Goal: Information Seeking & Learning: Learn about a topic

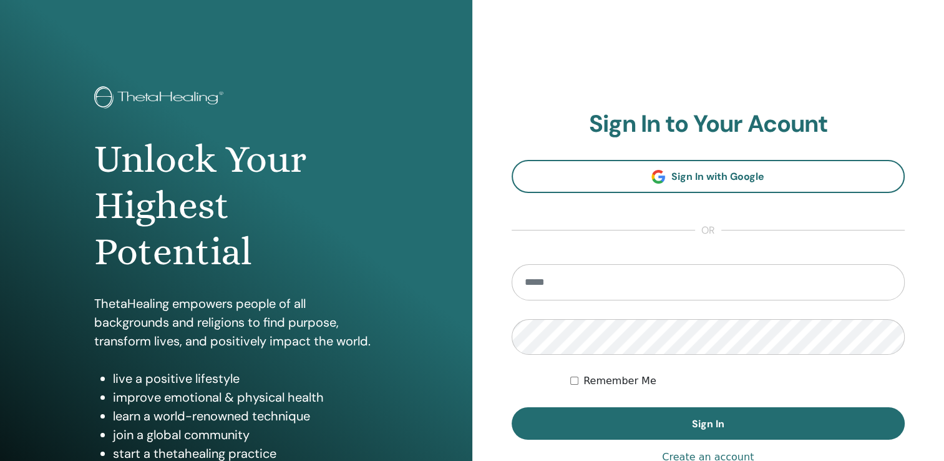
click at [622, 277] on input "email" at bounding box center [709, 282] width 394 height 36
type input "**********"
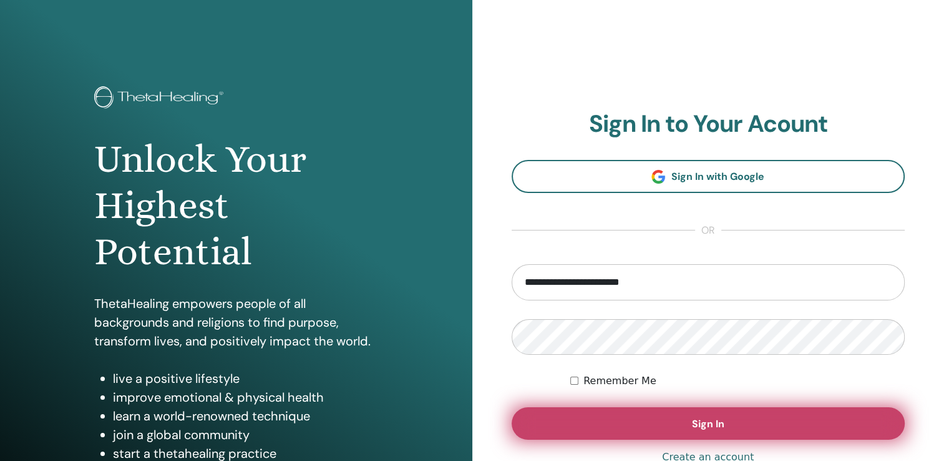
click at [691, 408] on button "Sign In" at bounding box center [709, 423] width 394 height 32
click at [689, 418] on button "Sign In" at bounding box center [709, 423] width 394 height 32
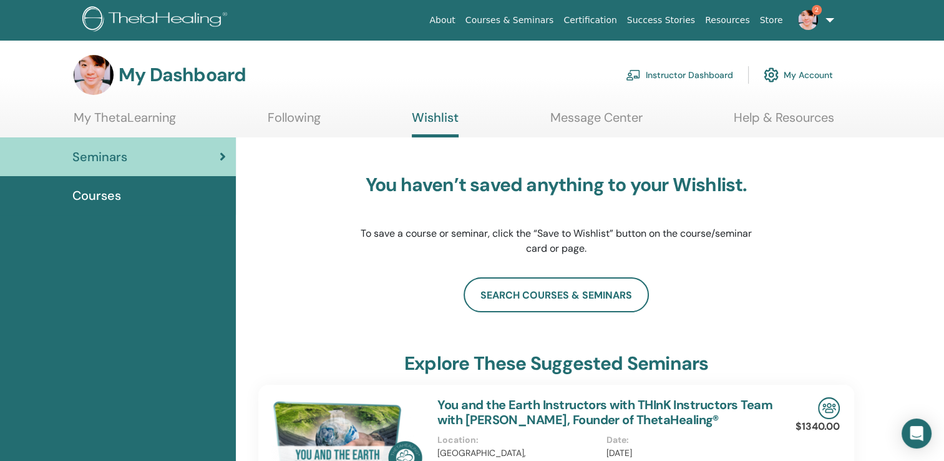
click at [94, 113] on link "My ThetaLearning" at bounding box center [125, 122] width 102 height 24
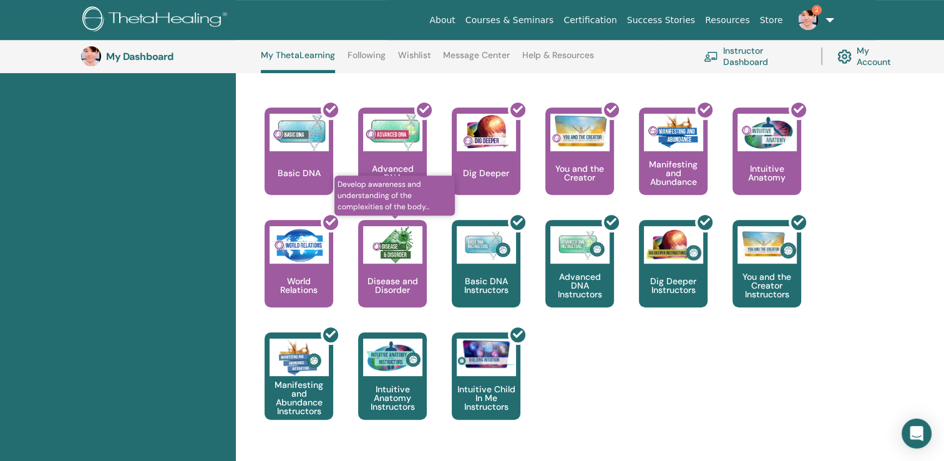
scroll to position [532, 0]
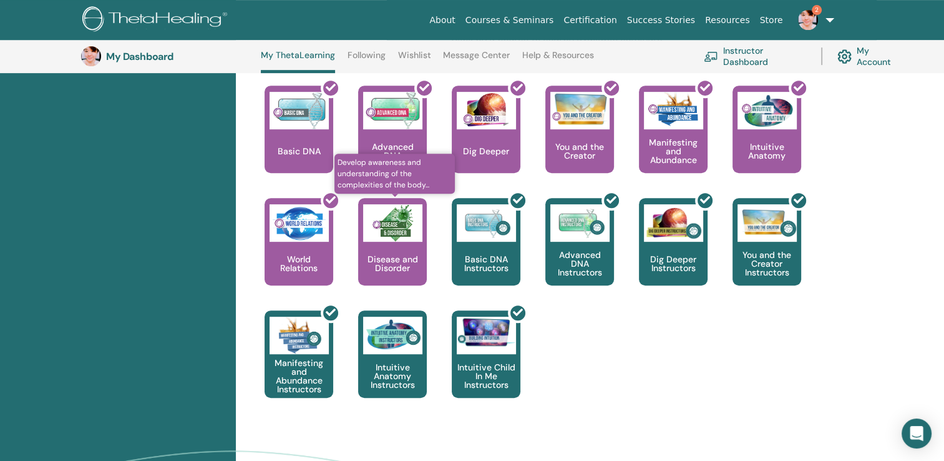
click at [401, 250] on div "Disease and Disorder" at bounding box center [392, 241] width 69 height 87
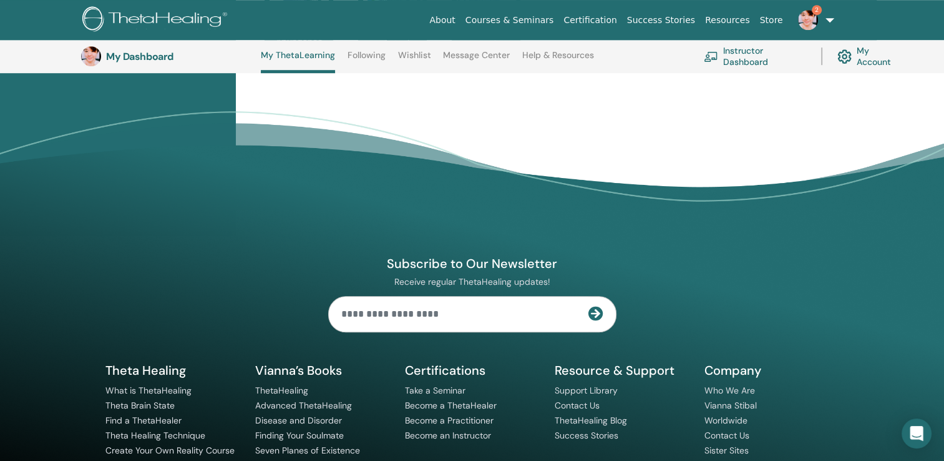
scroll to position [906, 0]
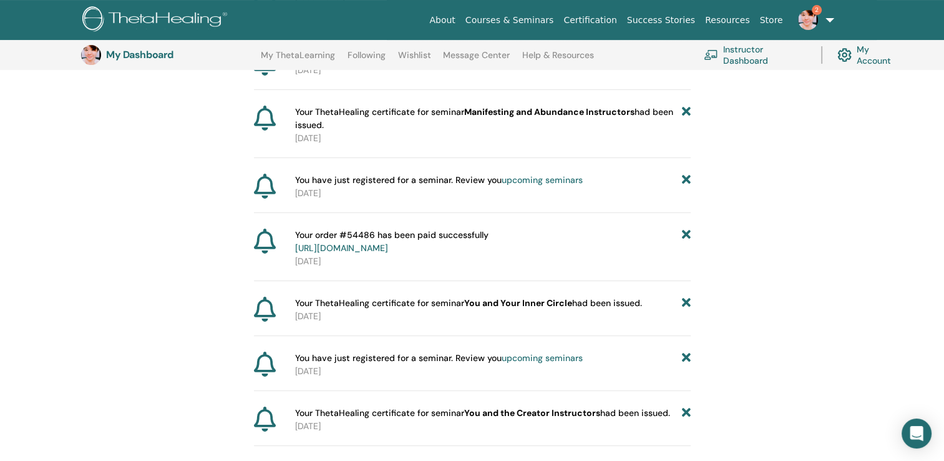
scroll to position [109, 0]
